Goal: Task Accomplishment & Management: Complete application form

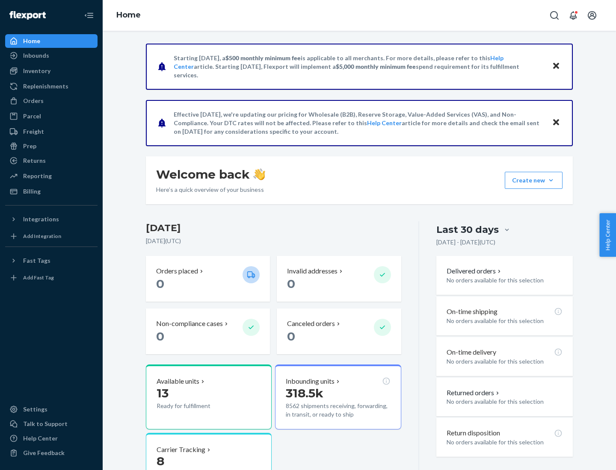
click at [551, 180] on button "Create new Create new inbound Create new order Create new product" at bounding box center [533, 180] width 58 height 17
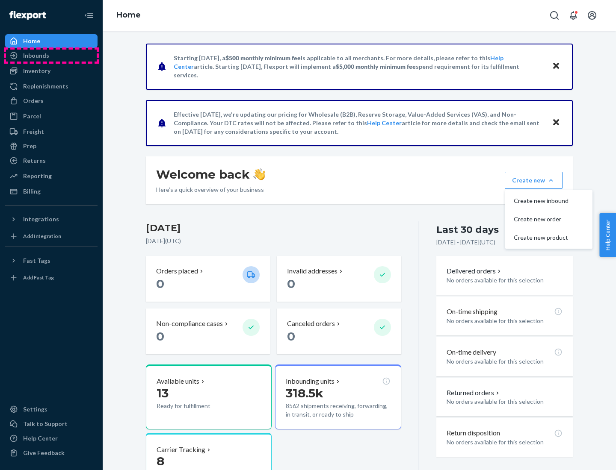
click at [51, 56] on div "Inbounds" at bounding box center [51, 56] width 91 height 12
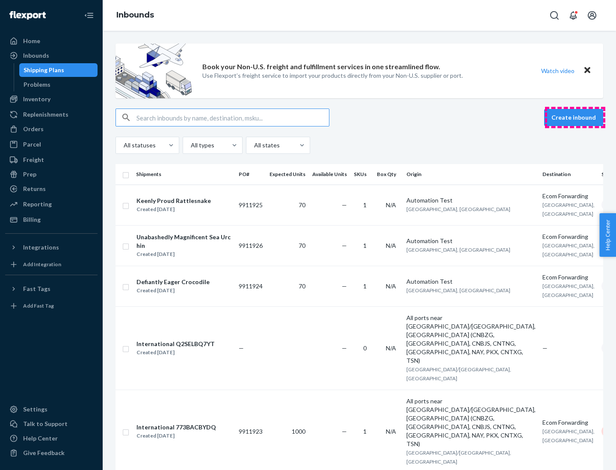
click at [575, 118] on button "Create inbound" at bounding box center [573, 117] width 59 height 17
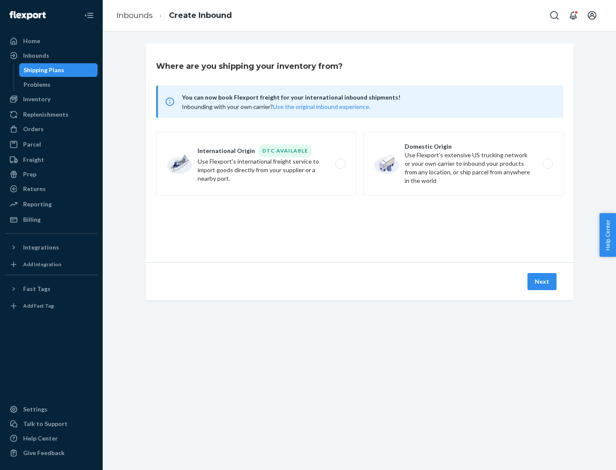
click at [463, 164] on label "Domestic Origin Use Flexport’s extensive US trucking network or your own carrie…" at bounding box center [463, 164] width 200 height 64
click at [547, 164] on input "Domestic Origin Use Flexport’s extensive US trucking network or your own carrie…" at bounding box center [550, 164] width 6 height 6
radio input "true"
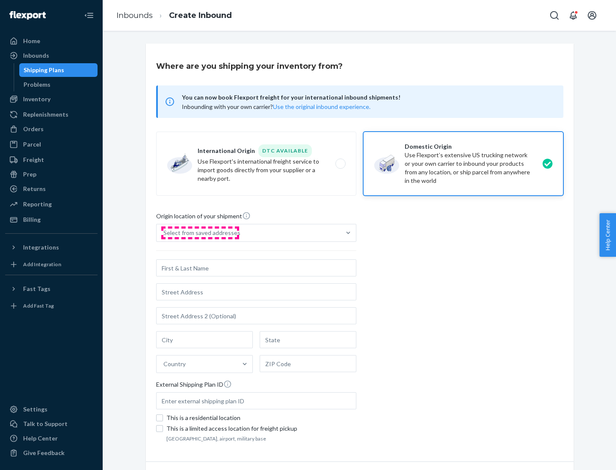
click at [200, 233] on div "Select from saved addresses" at bounding box center [201, 233] width 77 height 9
click at [164, 233] on input "Select from saved addresses" at bounding box center [163, 233] width 1 height 9
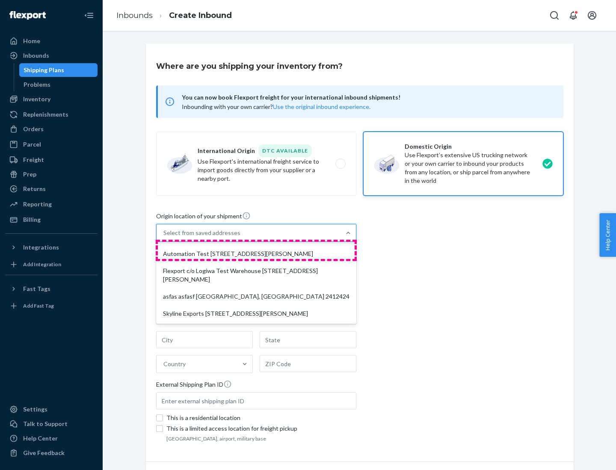
scroll to position [3, 0]
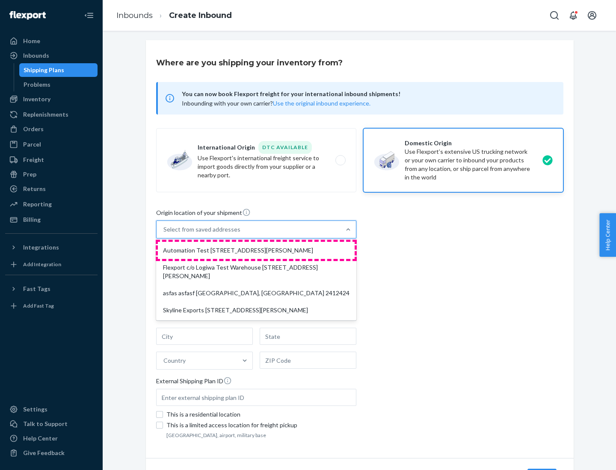
click at [256, 251] on div "Automation Test [STREET_ADDRESS][PERSON_NAME]" at bounding box center [256, 250] width 197 height 17
click at [164, 234] on input "option Automation Test [STREET_ADDRESS][PERSON_NAME] focused, 1 of 4. 4 results…" at bounding box center [163, 229] width 1 height 9
type input "Automation Test"
type input "9th Floor"
type input "[GEOGRAPHIC_DATA]"
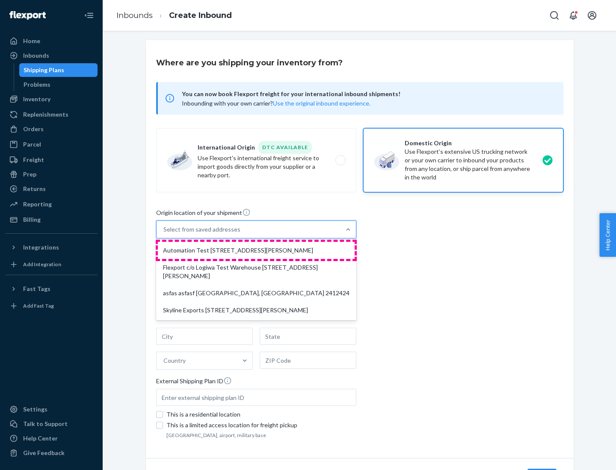
type input "CA"
type input "94104"
type input "[STREET_ADDRESS][PERSON_NAME]"
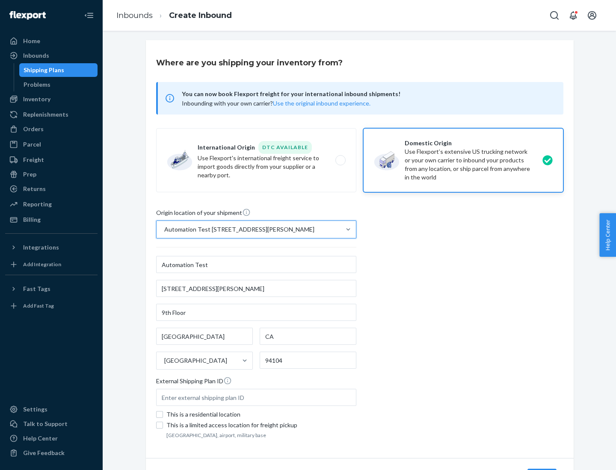
scroll to position [50, 0]
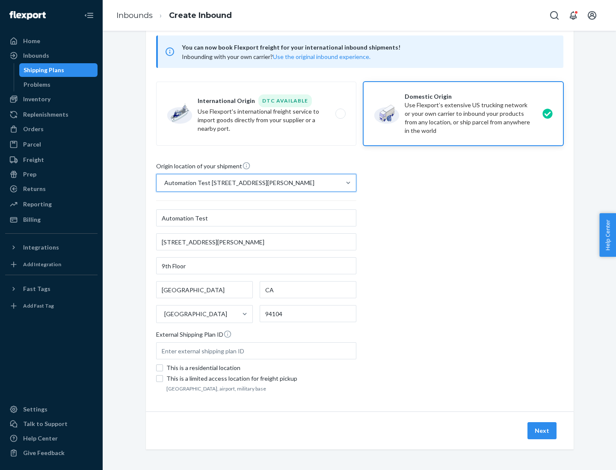
click at [542, 431] on button "Next" at bounding box center [541, 430] width 29 height 17
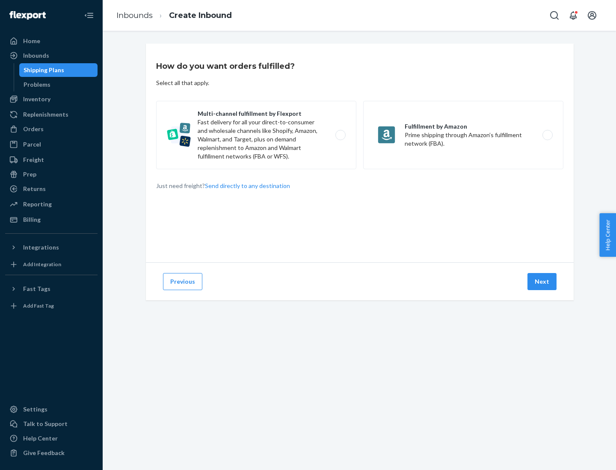
click at [256, 135] on label "Multi-channel fulfillment by Flexport Fast delivery for all your direct-to-cons…" at bounding box center [256, 135] width 200 height 68
click at [340, 135] on input "Multi-channel fulfillment by Flexport Fast delivery for all your direct-to-cons…" at bounding box center [343, 136] width 6 height 6
radio input "true"
click at [542, 282] on button "Next" at bounding box center [541, 281] width 29 height 17
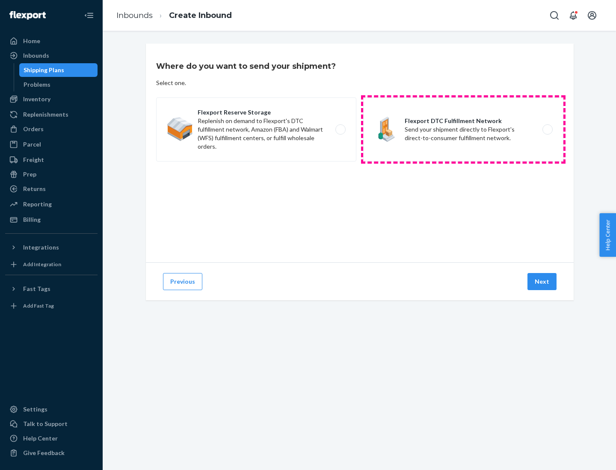
click at [463, 130] on label "Flexport DTC Fulfillment Network Send your shipment directly to Flexport's dire…" at bounding box center [463, 129] width 200 height 64
click at [547, 130] on input "Flexport DTC Fulfillment Network Send your shipment directly to Flexport's dire…" at bounding box center [550, 130] width 6 height 6
radio input "true"
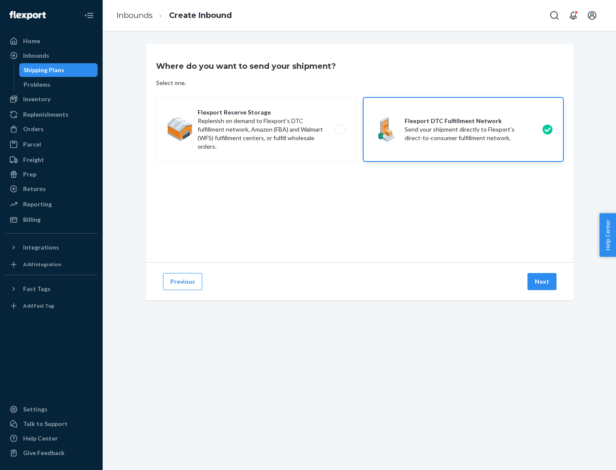
click at [542, 282] on button "Next" at bounding box center [541, 281] width 29 height 17
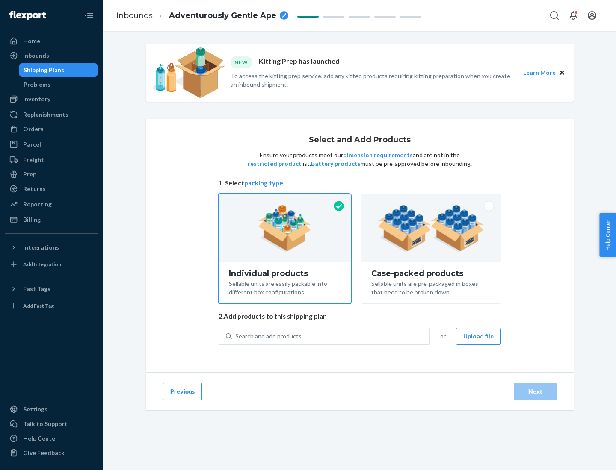
click at [431, 228] on img at bounding box center [430, 228] width 106 height 47
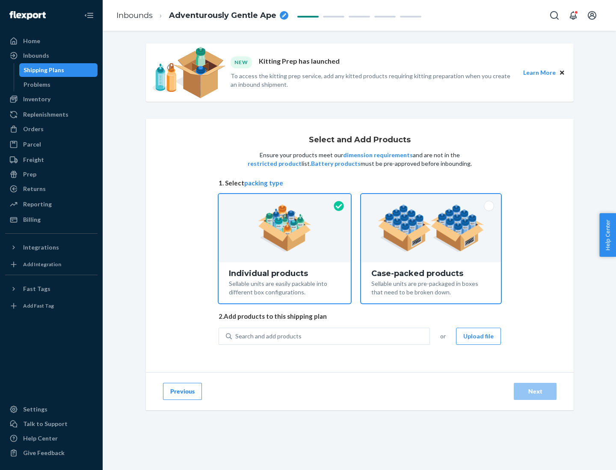
click at [431, 200] on input "Case-packed products Sellable units are pre-packaged in boxes that need to be b…" at bounding box center [431, 197] width 6 height 6
radio input "true"
radio input "false"
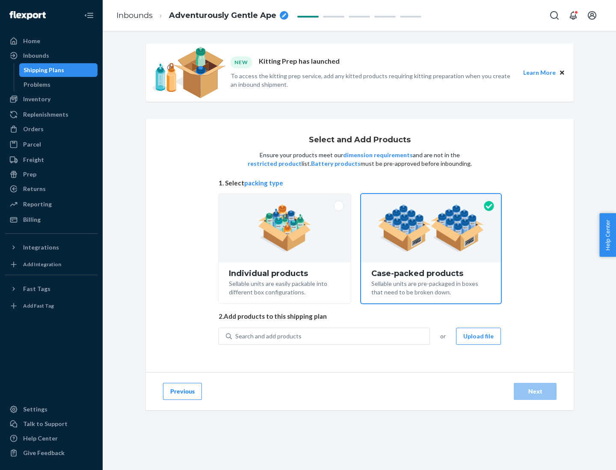
click at [331, 336] on div "Search and add products" at bounding box center [331, 336] width 198 height 15
click at [236, 336] on input "Search and add products" at bounding box center [235, 336] width 1 height 9
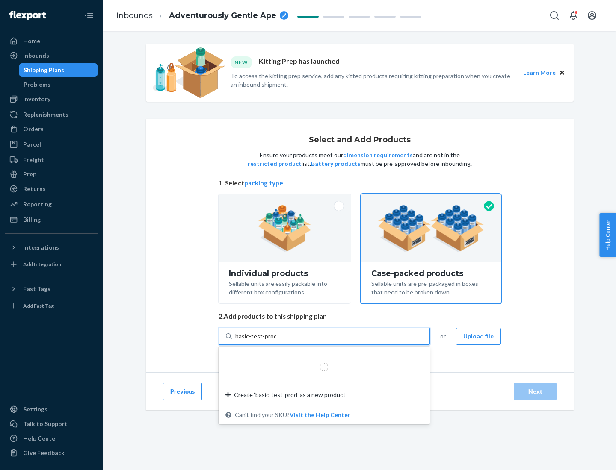
type input "basic-test-product-1"
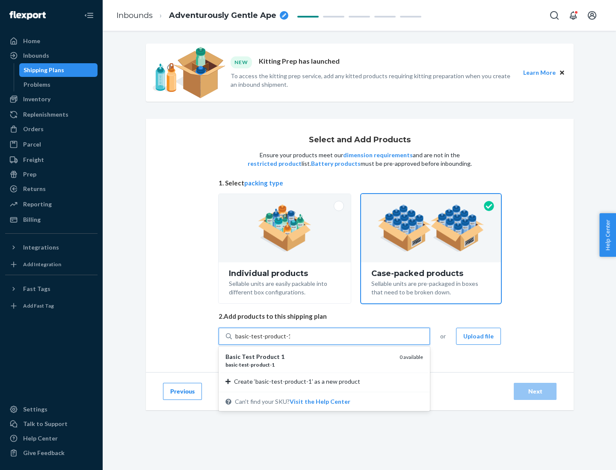
click at [309, 365] on div "basic - test - product - 1" at bounding box center [308, 364] width 167 height 7
click at [290, 341] on input "basic-test-product-1" at bounding box center [262, 336] width 55 height 9
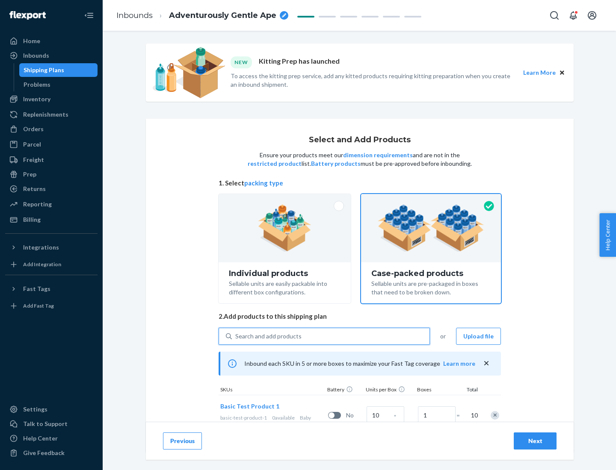
scroll to position [31, 0]
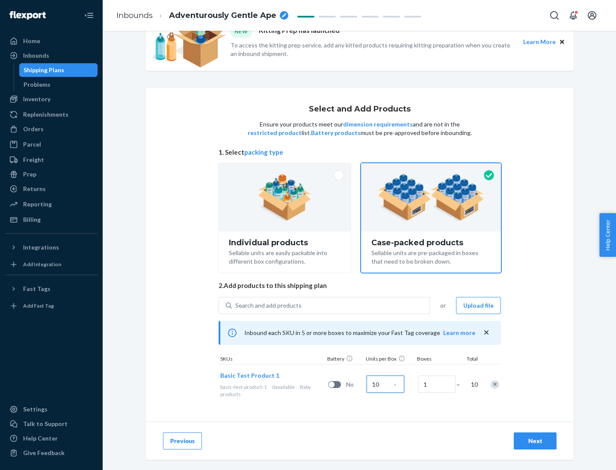
type input "10"
type input "7"
click at [535, 441] on div "Next" at bounding box center [535, 441] width 28 height 9
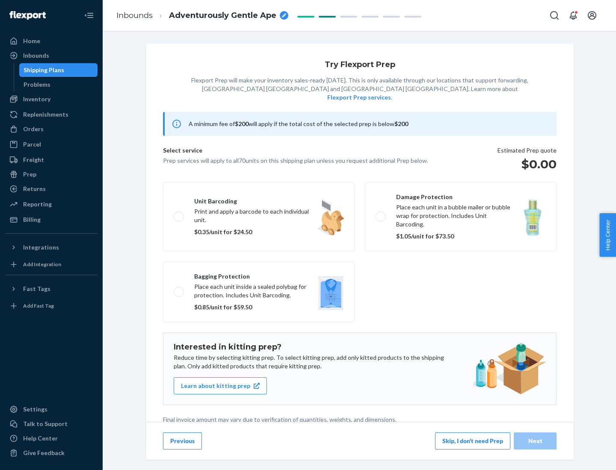
scroll to position [2, 0]
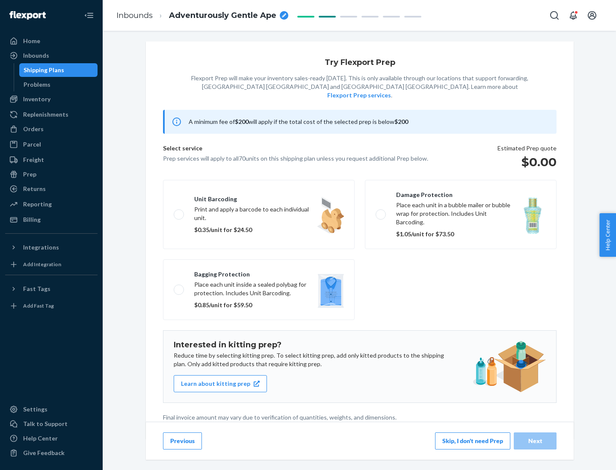
click at [259, 272] on label "Bagging protection Place each unit inside a sealed polybag for protection. Incl…" at bounding box center [259, 290] width 192 height 61
click at [179, 287] on input "Bagging protection Place each unit inside a sealed polybag for protection. Incl…" at bounding box center [177, 290] width 6 height 6
checkbox input "true"
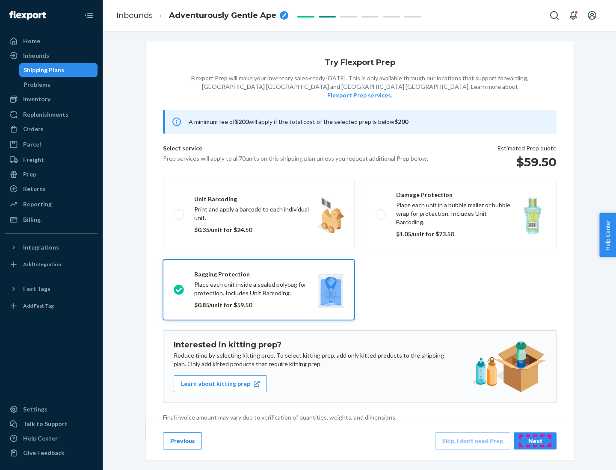
click at [535, 441] on div "Next" at bounding box center [535, 441] width 28 height 9
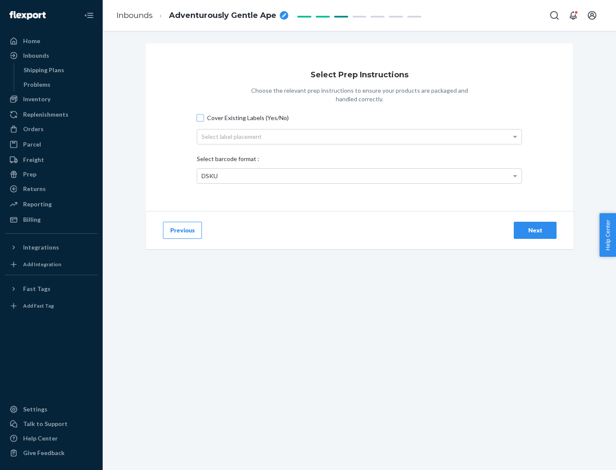
click at [200, 118] on input "Cover Existing Labels (Yes/No)" at bounding box center [200, 118] width 7 height 7
checkbox input "true"
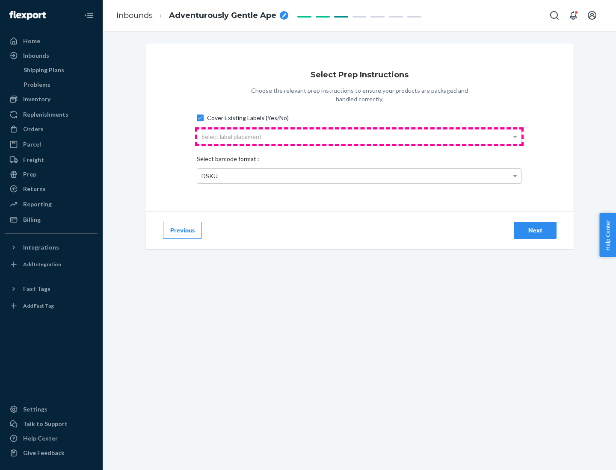
click at [359, 136] on div "Select label placement" at bounding box center [359, 137] width 324 height 15
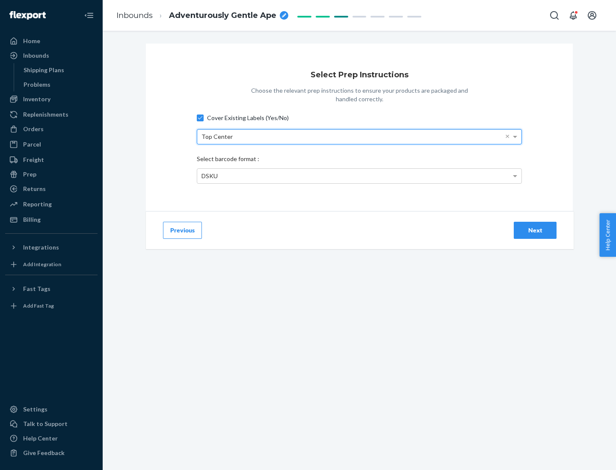
click at [359, 176] on div "DSKU" at bounding box center [359, 176] width 324 height 15
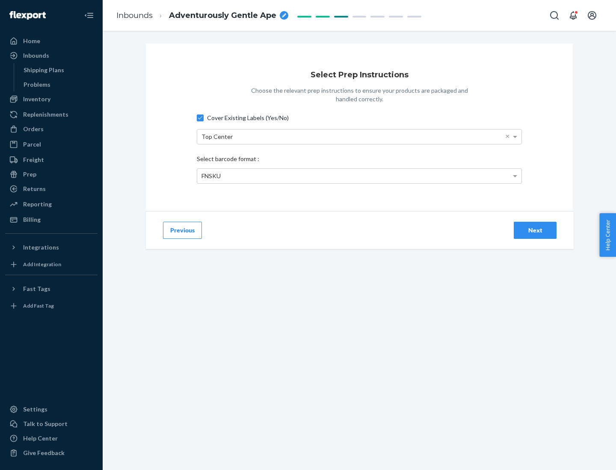
click at [535, 230] on div "Next" at bounding box center [535, 230] width 28 height 9
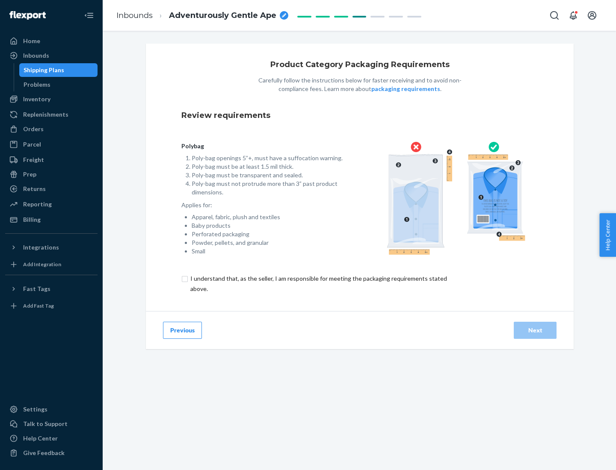
click at [318, 283] on input "checkbox" at bounding box center [323, 284] width 284 height 21
checkbox input "true"
click at [535, 330] on div "Next" at bounding box center [535, 330] width 28 height 9
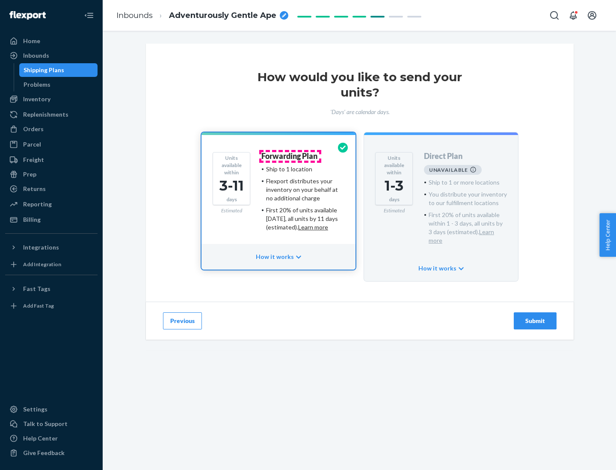
click at [290, 156] on h4 "Forwarding Plan" at bounding box center [289, 156] width 56 height 9
click at [535, 317] on div "Submit" at bounding box center [535, 321] width 28 height 9
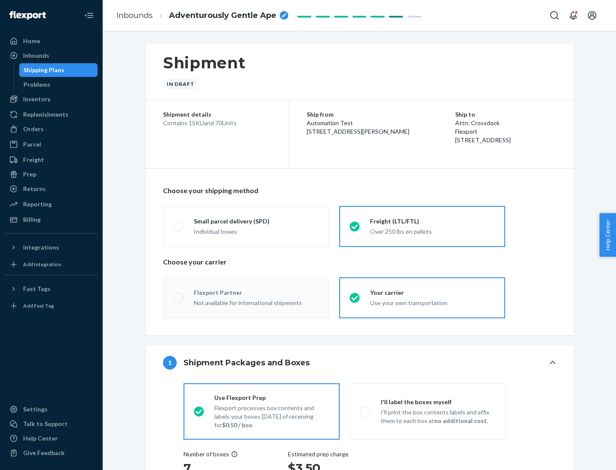
radio input "true"
radio input "false"
radio input "true"
radio input "false"
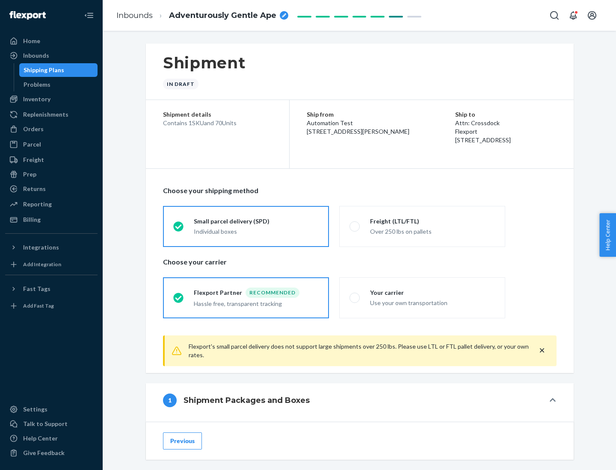
click at [422, 226] on div "Over 250 lbs on pallets" at bounding box center [432, 231] width 125 height 10
click at [355, 226] on input "Freight (LTL/FTL) Over 250 lbs on pallets" at bounding box center [352, 227] width 6 height 6
radio input "true"
radio input "false"
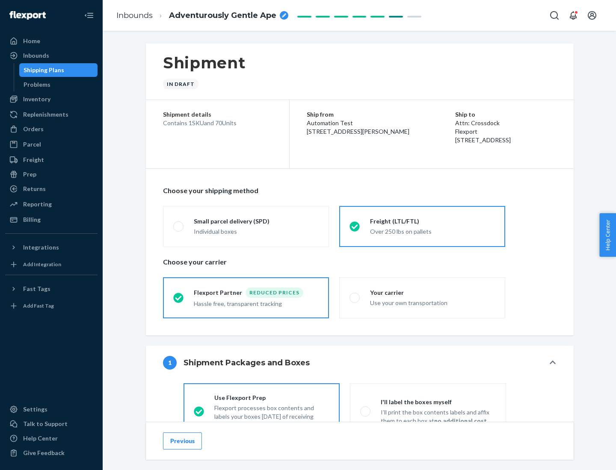
scroll to position [47, 0]
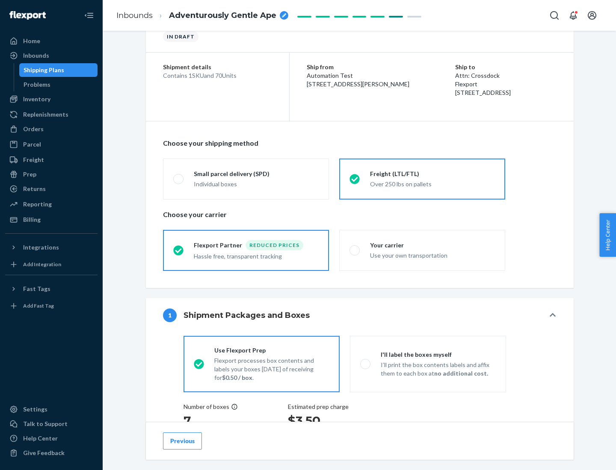
click at [422, 250] on div "Use your own transportation" at bounding box center [432, 255] width 125 height 10
click at [355, 250] on input "Your carrier Use your own transportation" at bounding box center [352, 251] width 6 height 6
radio input "true"
radio input "false"
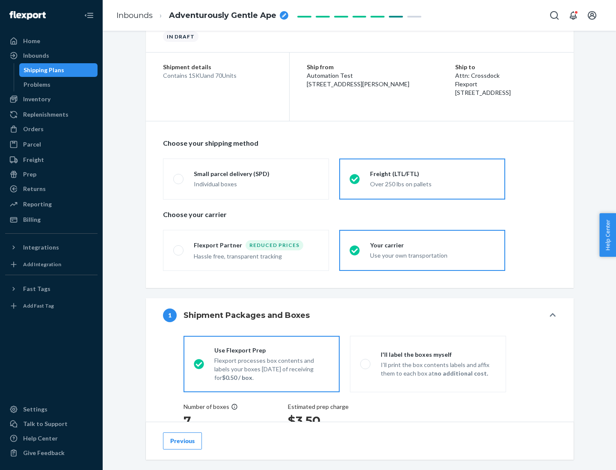
scroll to position [161, 0]
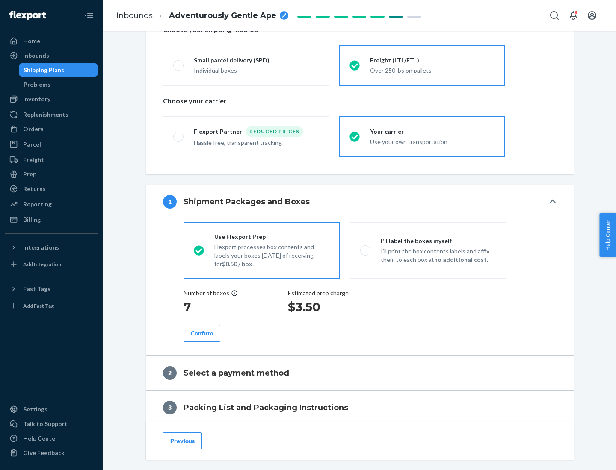
click at [428, 250] on p "I’ll print the box contents labels and affix them to each box at no additional …" at bounding box center [437, 255] width 115 height 17
click at [366, 250] on input "I'll label the boxes myself I’ll print the box contents labels and affix them t…" at bounding box center [363, 251] width 6 height 6
radio input "true"
radio input "false"
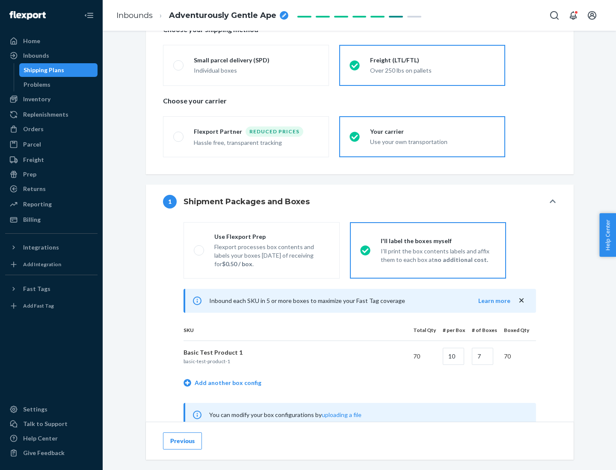
scroll to position [267, 0]
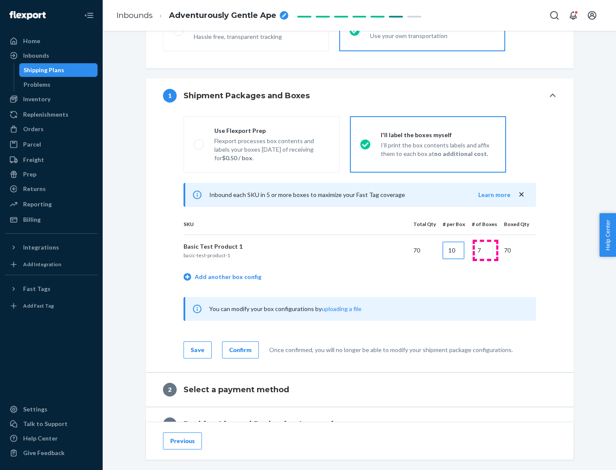
type input "10"
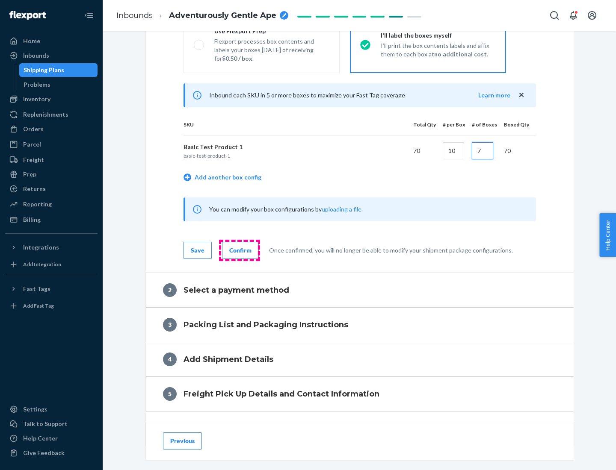
type input "7"
click at [239, 250] on div "Confirm" at bounding box center [240, 250] width 22 height 9
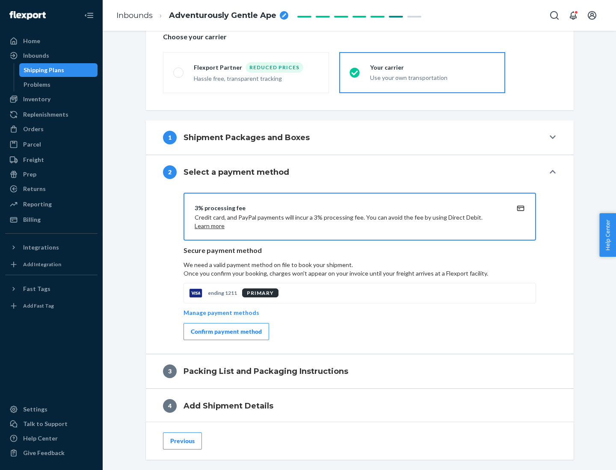
scroll to position [307, 0]
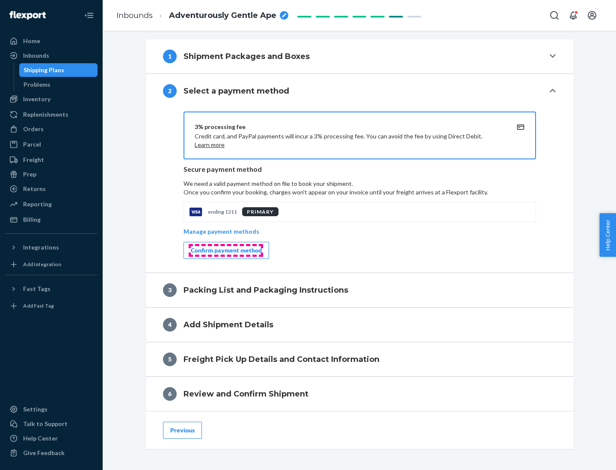
click at [225, 251] on div "Confirm payment method" at bounding box center [226, 250] width 71 height 9
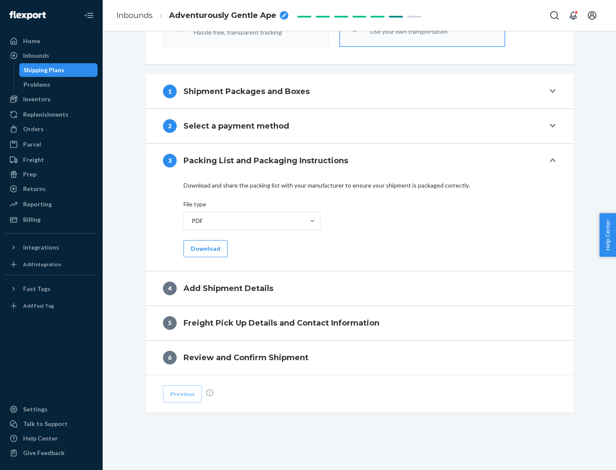
scroll to position [270, 0]
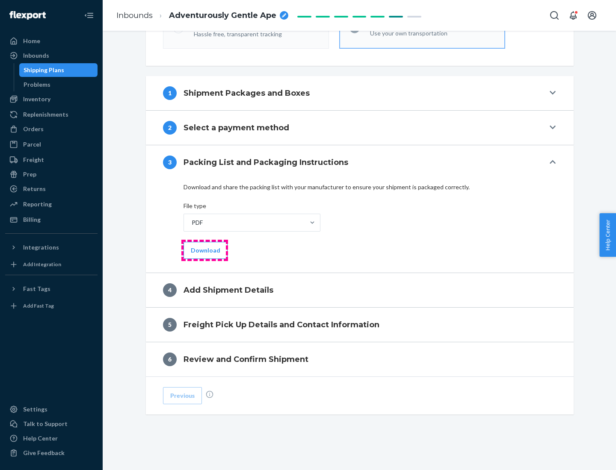
click at [204, 250] on button "Download" at bounding box center [205, 250] width 44 height 17
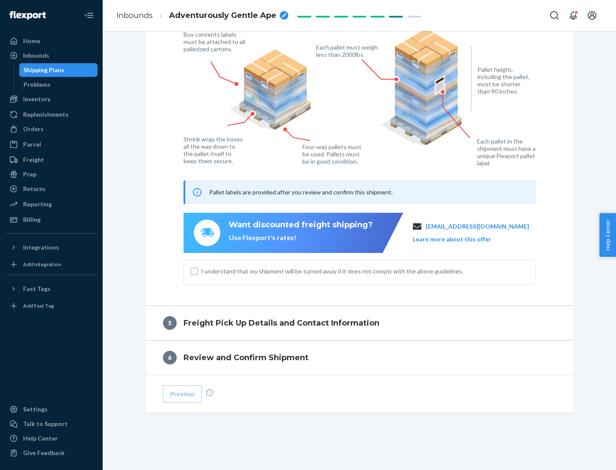
click at [194, 271] on input "I understand that my shipment will be turned away if it does not comply with th…" at bounding box center [194, 271] width 7 height 7
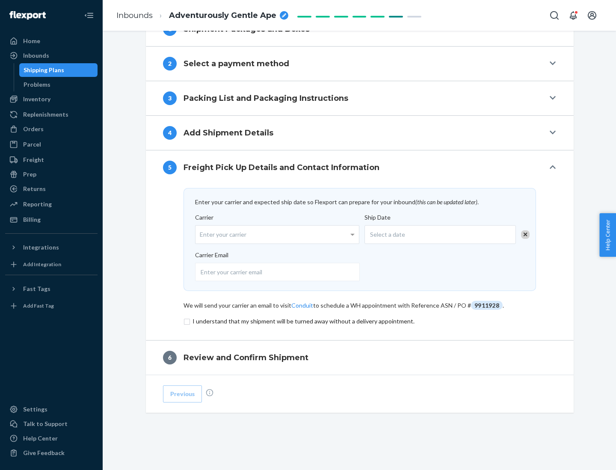
scroll to position [334, 0]
click at [360, 321] on input "checkbox" at bounding box center [359, 321] width 352 height 10
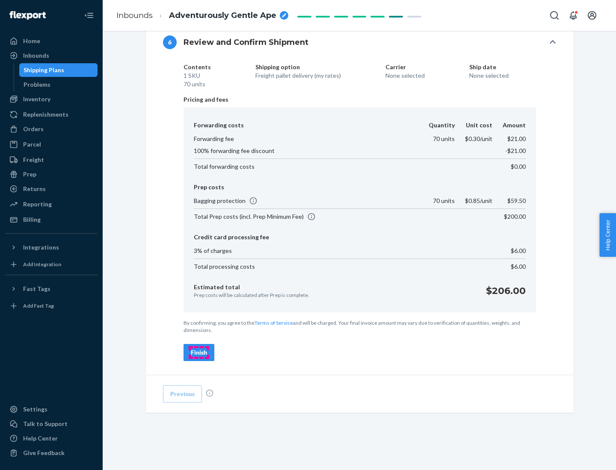
click at [199, 353] on div "Finish" at bounding box center [199, 352] width 16 height 9
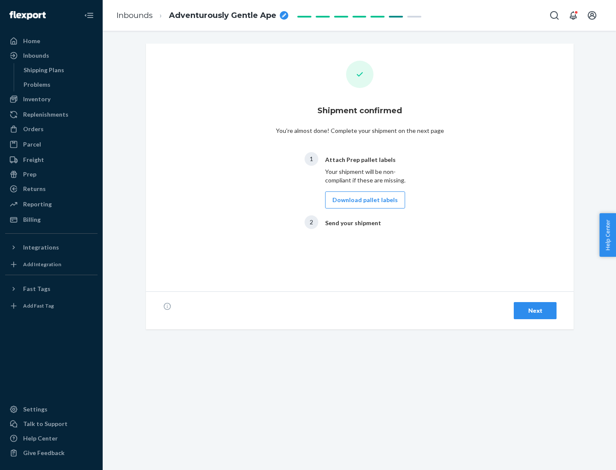
click at [363, 200] on button "Download pallet labels" at bounding box center [365, 200] width 80 height 17
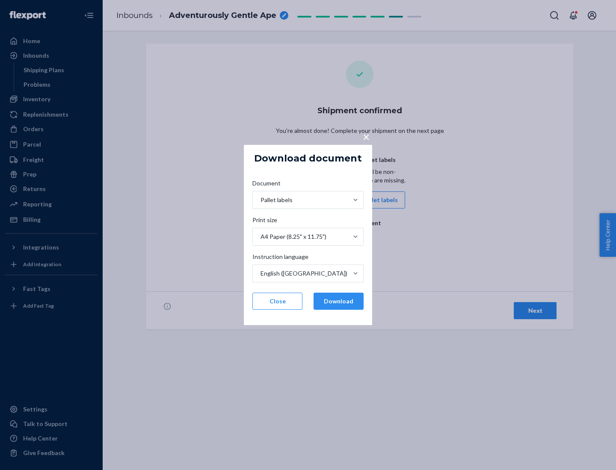
click at [338, 301] on button "Download" at bounding box center [338, 301] width 50 height 17
click at [366, 136] on span "×" at bounding box center [366, 137] width 7 height 15
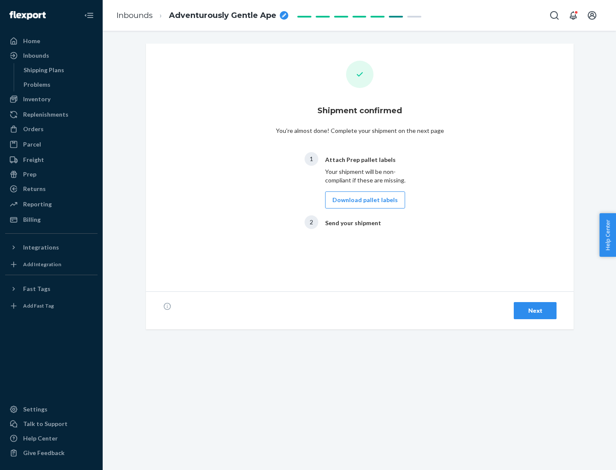
click at [535, 311] on div "Next" at bounding box center [535, 311] width 28 height 9
